Goal: Task Accomplishment & Management: Manage account settings

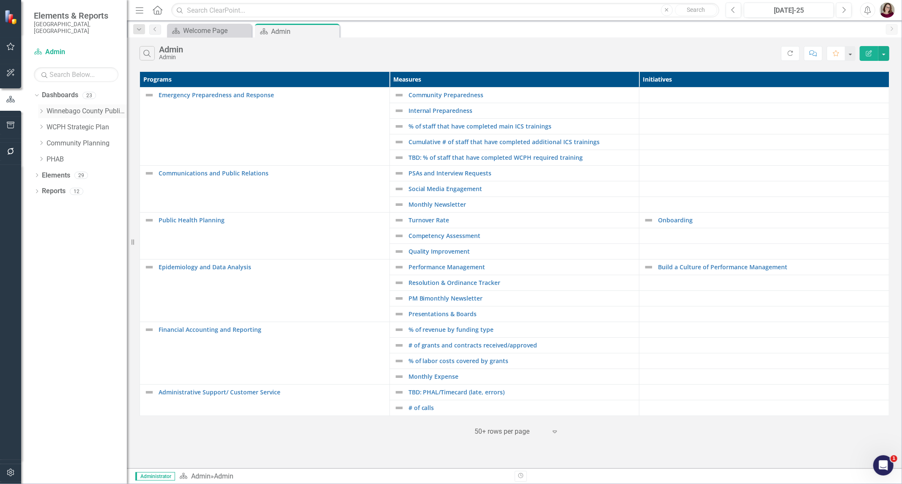
click at [60, 107] on link "Winnebago County Public Health" at bounding box center [87, 112] width 80 height 10
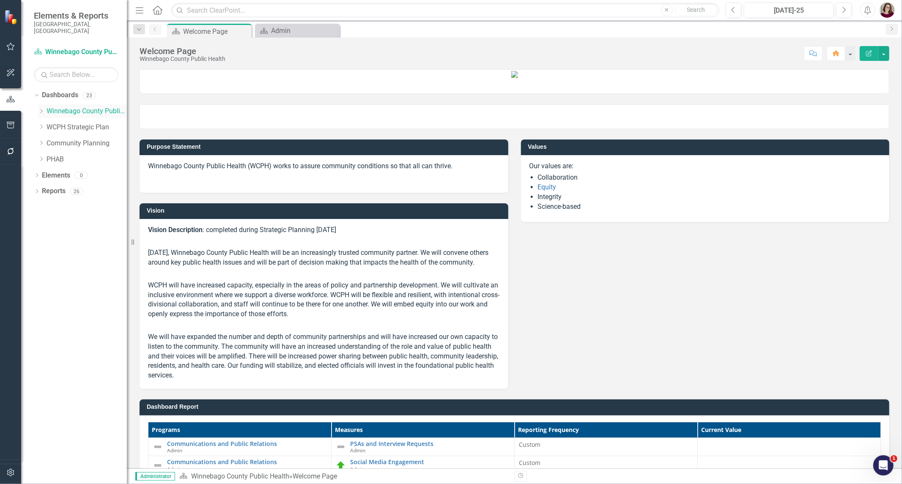
click at [44, 108] on div "Dropdown" at bounding box center [42, 111] width 8 height 7
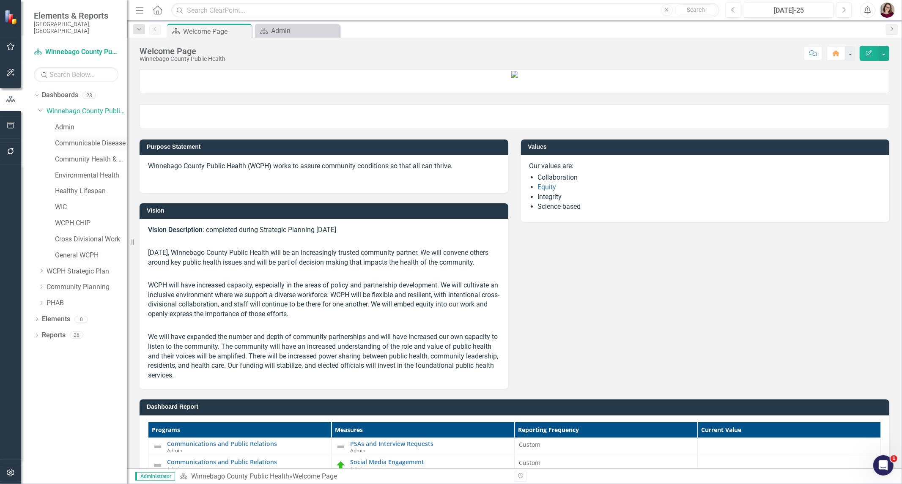
click at [86, 139] on link "Communicable Disease" at bounding box center [91, 144] width 72 height 10
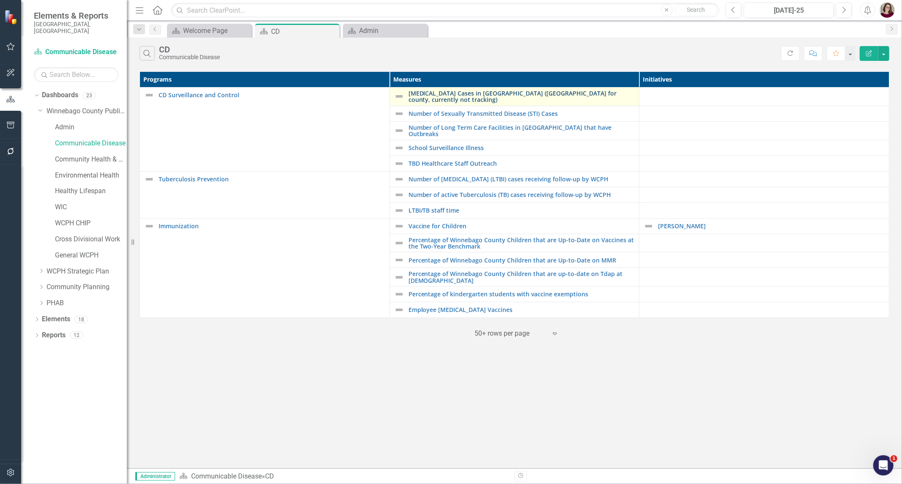
click at [455, 94] on link "[MEDICAL_DATA] Cases in [GEOGRAPHIC_DATA] ([GEOGRAPHIC_DATA] for county, curren…" at bounding box center [522, 96] width 227 height 13
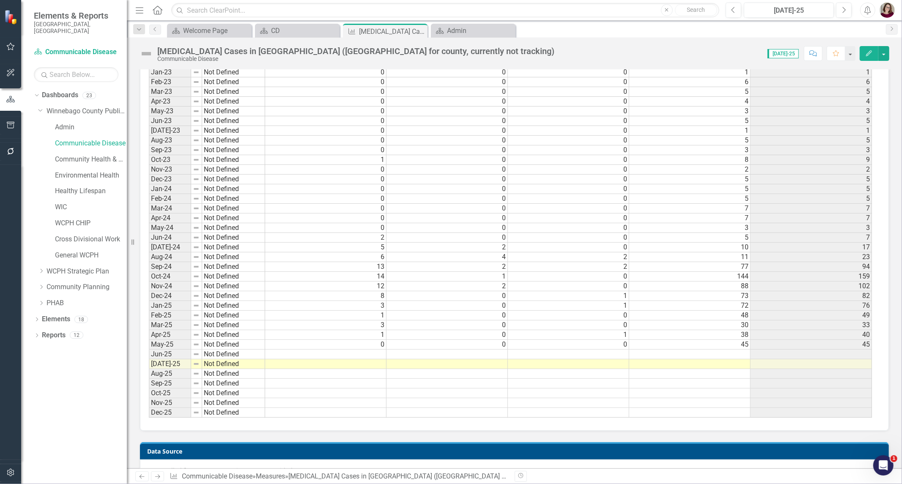
scroll to position [2, 0]
click at [285, 352] on td at bounding box center [325, 355] width 121 height 10
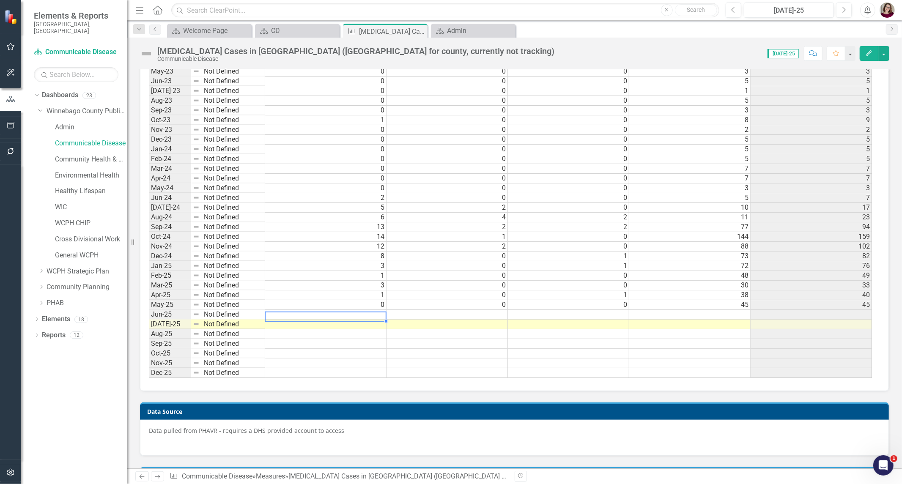
scroll to position [990, 0]
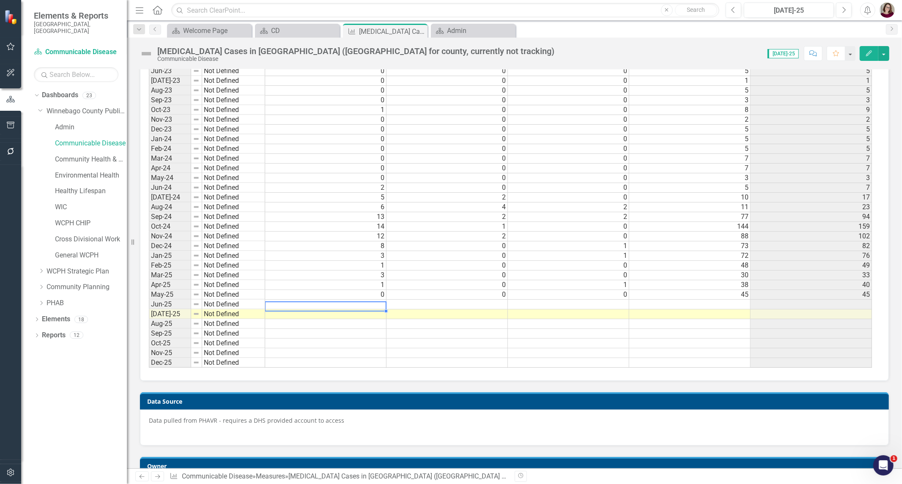
click at [371, 304] on td at bounding box center [325, 305] width 121 height 10
click at [371, 302] on td at bounding box center [325, 305] width 121 height 10
type textarea "2"
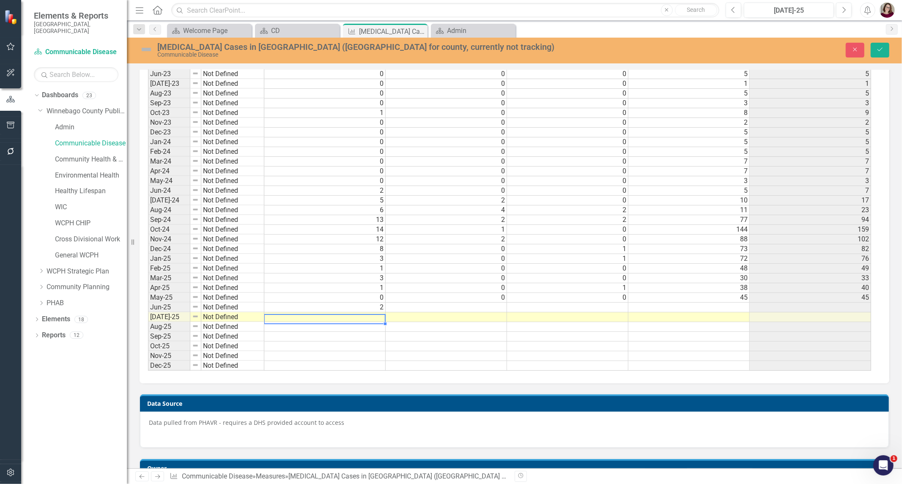
type textarea "1"
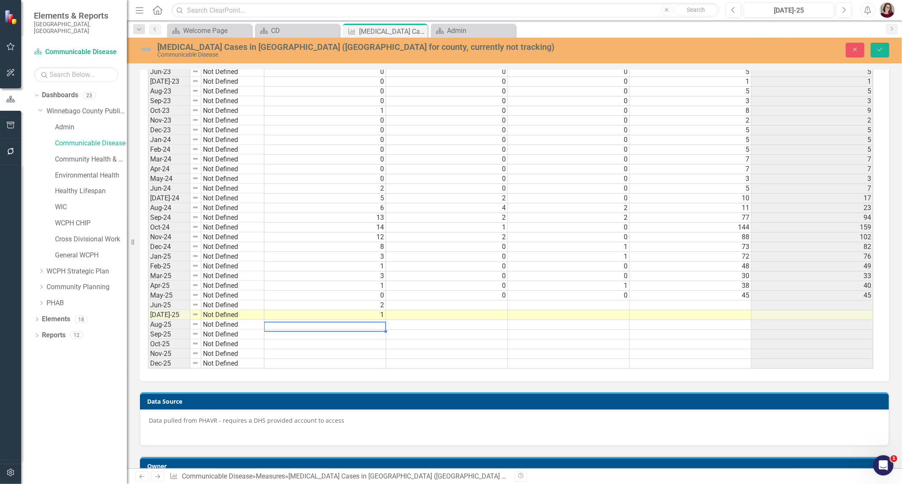
click at [496, 306] on td at bounding box center [447, 306] width 122 height 10
type textarea "0"
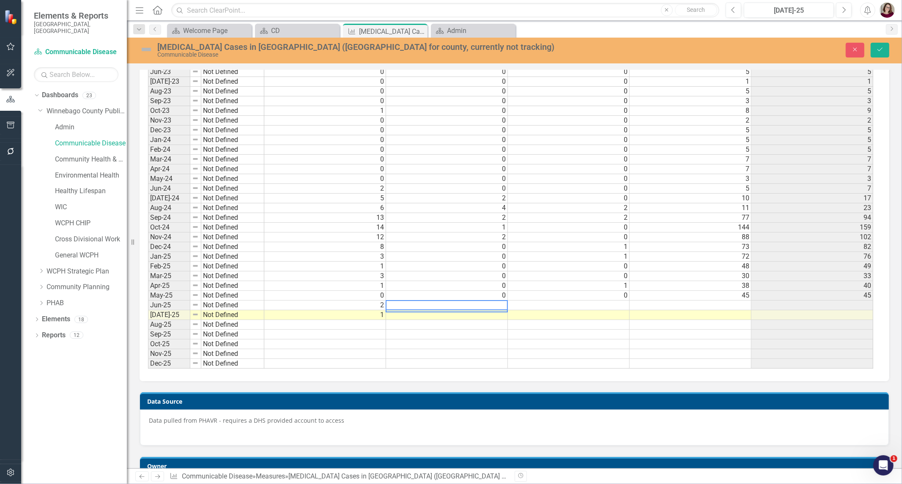
type textarea "0"
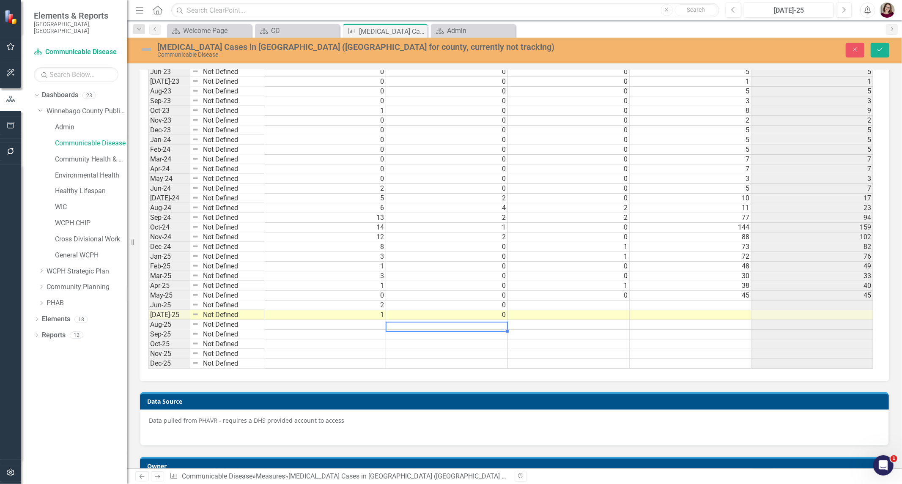
click at [624, 304] on td at bounding box center [569, 306] width 122 height 10
type textarea "0"
click at [721, 305] on td at bounding box center [691, 306] width 122 height 10
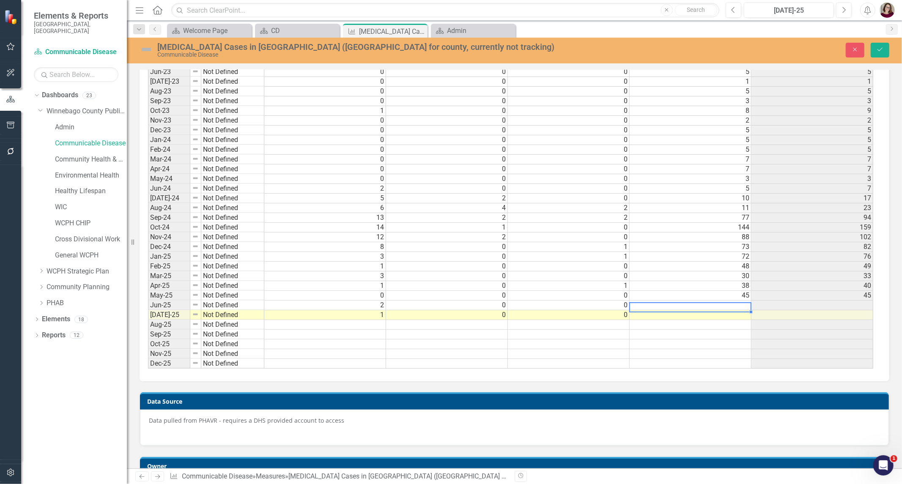
click at [643, 302] on td at bounding box center [691, 306] width 122 height 10
type textarea "15"
type textarea "21"
click at [885, 52] on button "Save" at bounding box center [880, 50] width 19 height 15
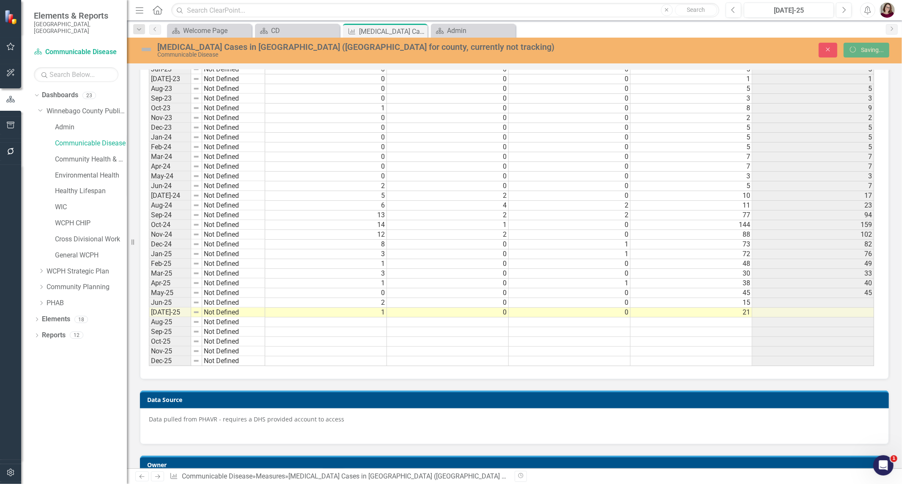
scroll to position [990, 0]
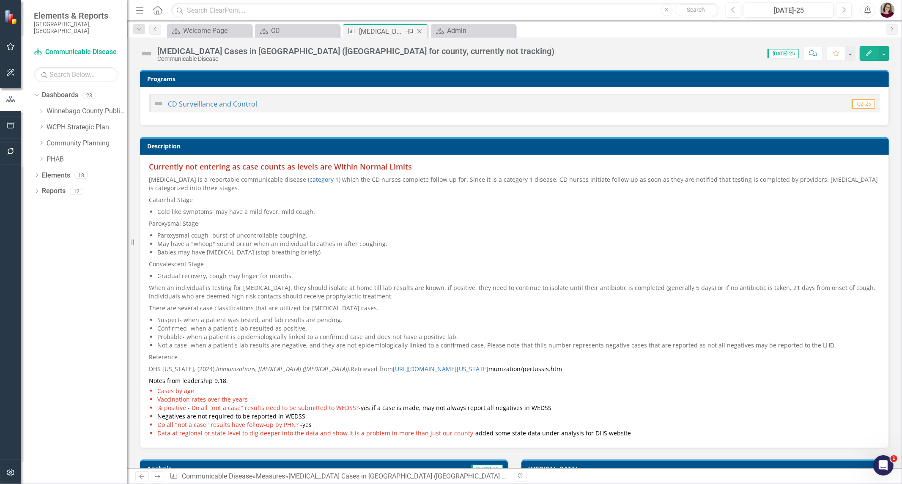
click at [420, 32] on icon "Close" at bounding box center [419, 31] width 8 height 7
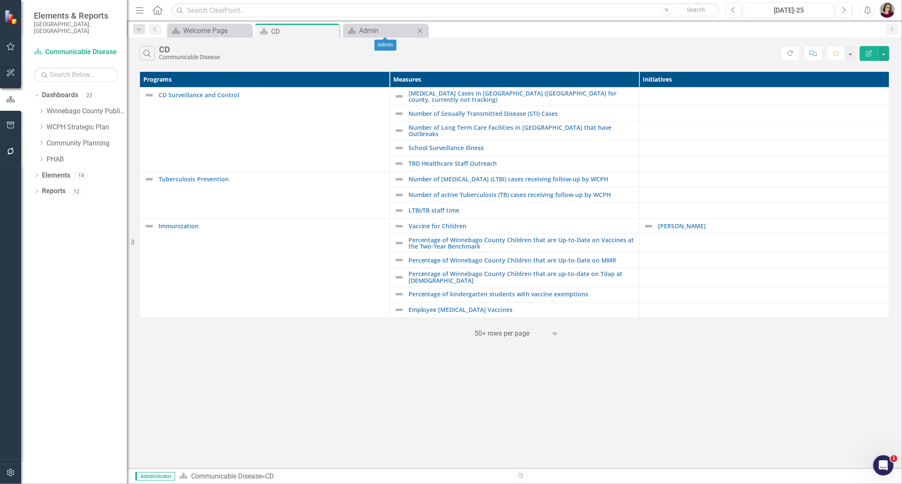
click at [420, 32] on icon "Close" at bounding box center [420, 30] width 8 height 7
click at [39, 109] on icon "Dropdown" at bounding box center [41, 111] width 6 height 5
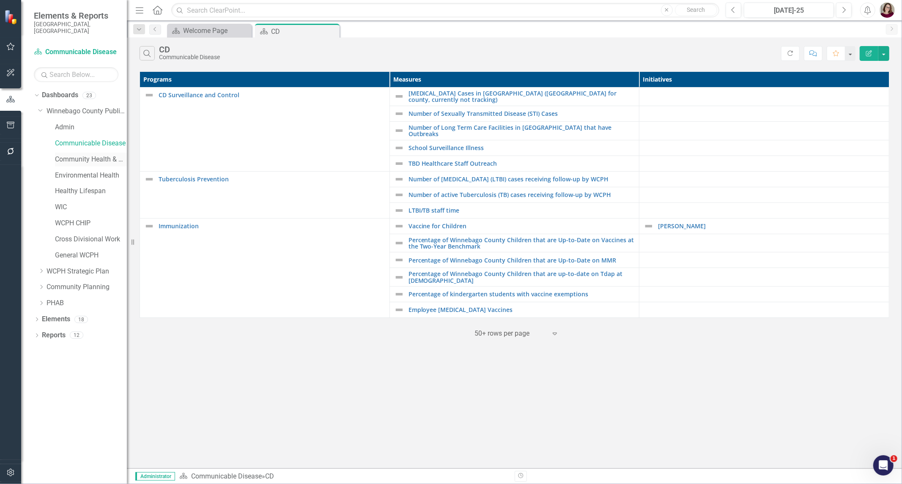
click at [60, 155] on link "Community Health & Prevention" at bounding box center [91, 160] width 72 height 10
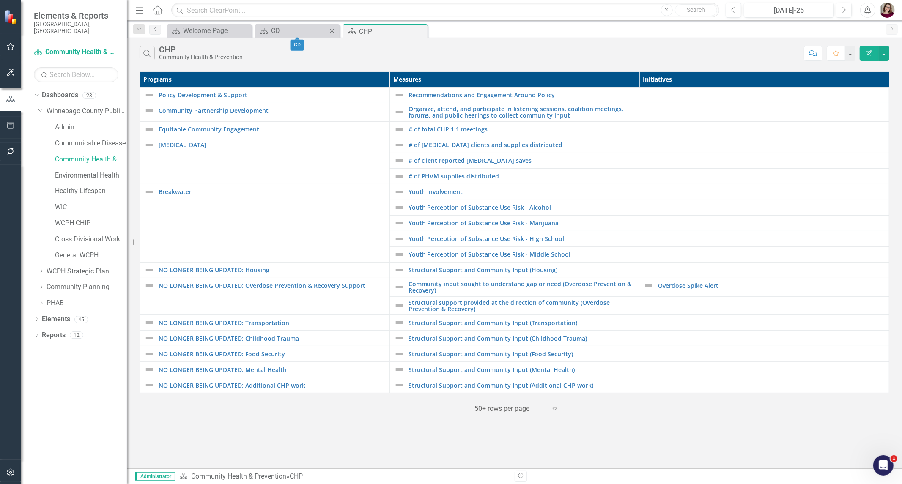
click at [332, 30] on icon "Close" at bounding box center [332, 30] width 8 height 7
click at [75, 171] on link "Environmental Health" at bounding box center [91, 176] width 72 height 10
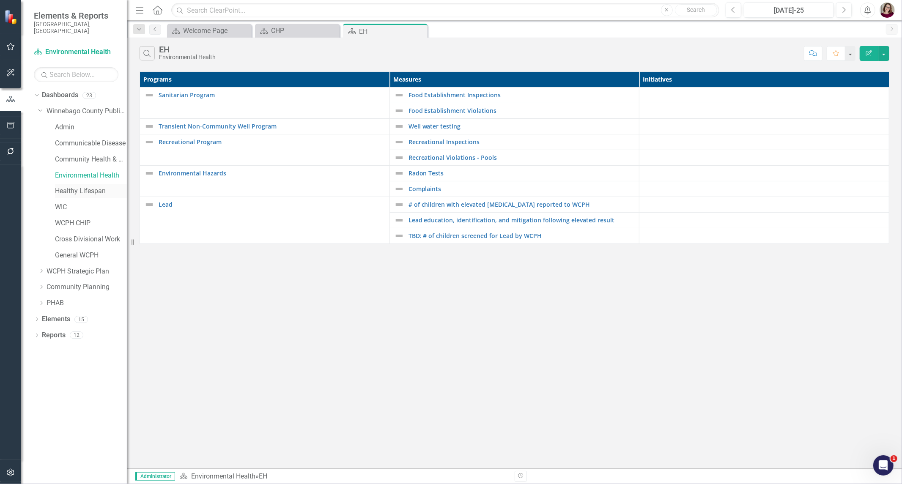
click at [82, 186] on link "Healthy Lifespan" at bounding box center [91, 191] width 72 height 10
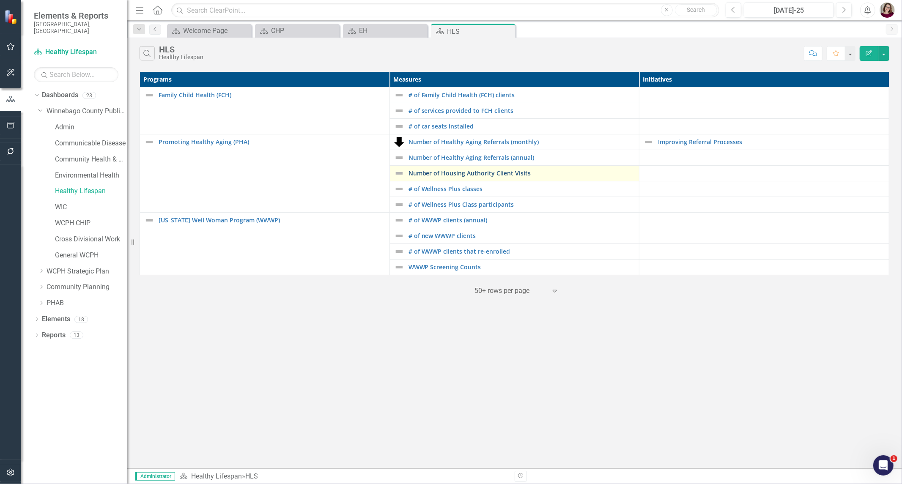
click at [519, 174] on link "Number of Housing Authority Client Visits" at bounding box center [522, 173] width 227 height 6
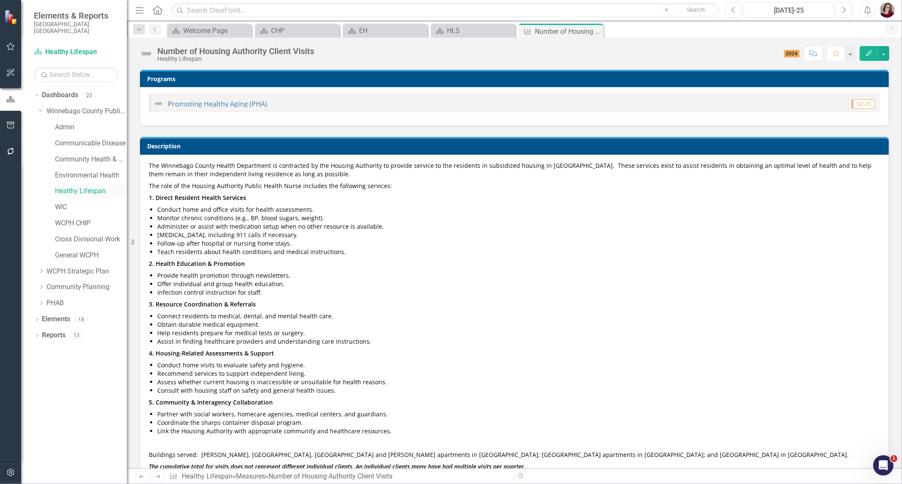
click at [81, 186] on link "Healthy Lifespan" at bounding box center [91, 191] width 72 height 10
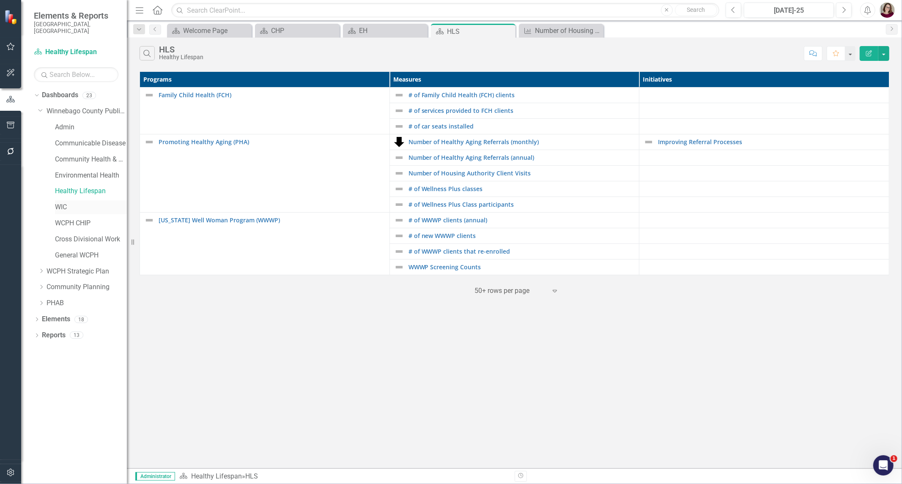
click at [65, 205] on link "WIC" at bounding box center [91, 208] width 72 height 10
